Goal: Task Accomplishment & Management: Use online tool/utility

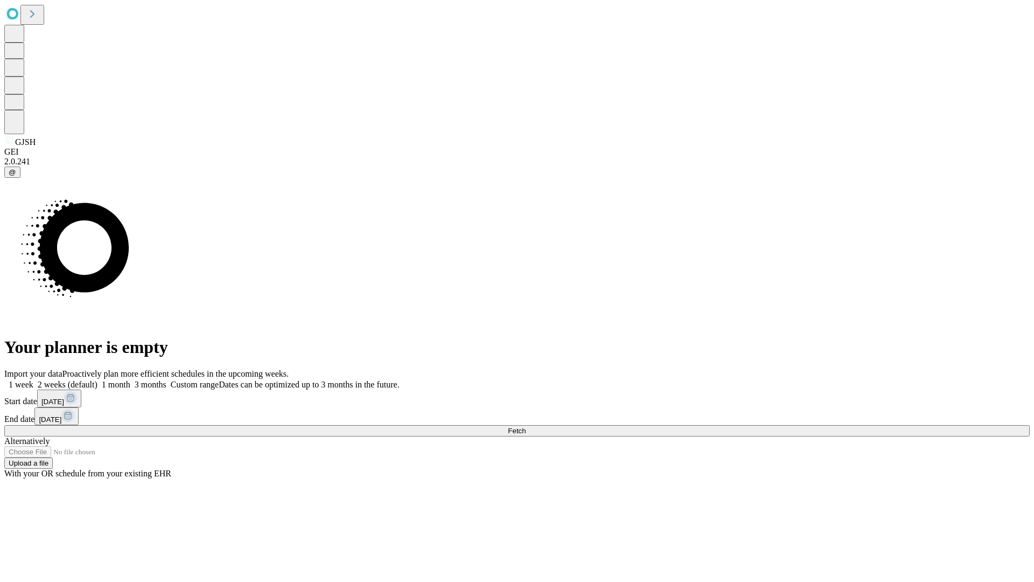
click at [526, 427] on span "Fetch" at bounding box center [517, 431] width 18 height 8
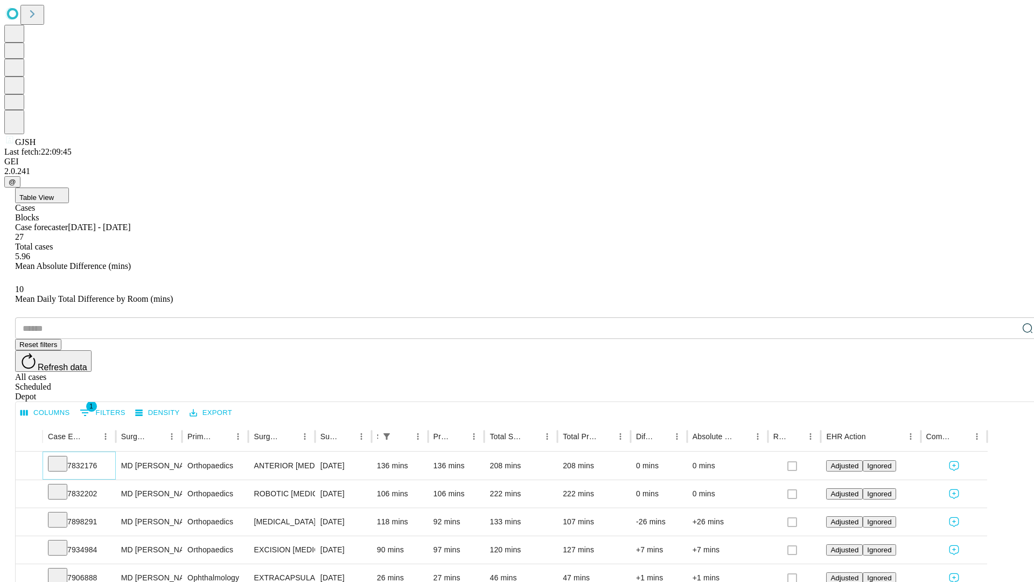
click at [63, 457] on icon at bounding box center [57, 462] width 11 height 11
